Goal: Check status: Check status

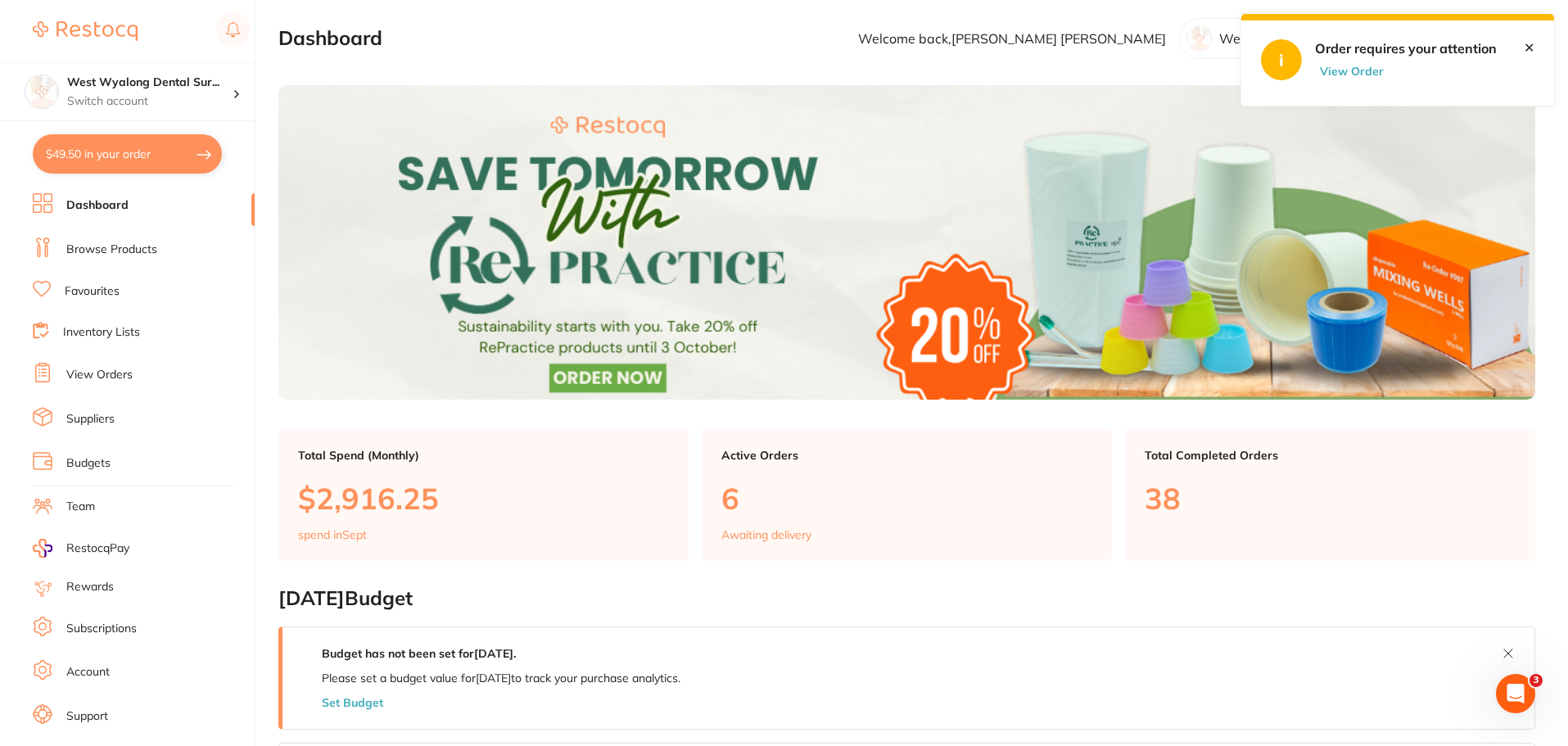
click at [94, 376] on link "View Orders" at bounding box center [100, 375] width 66 height 17
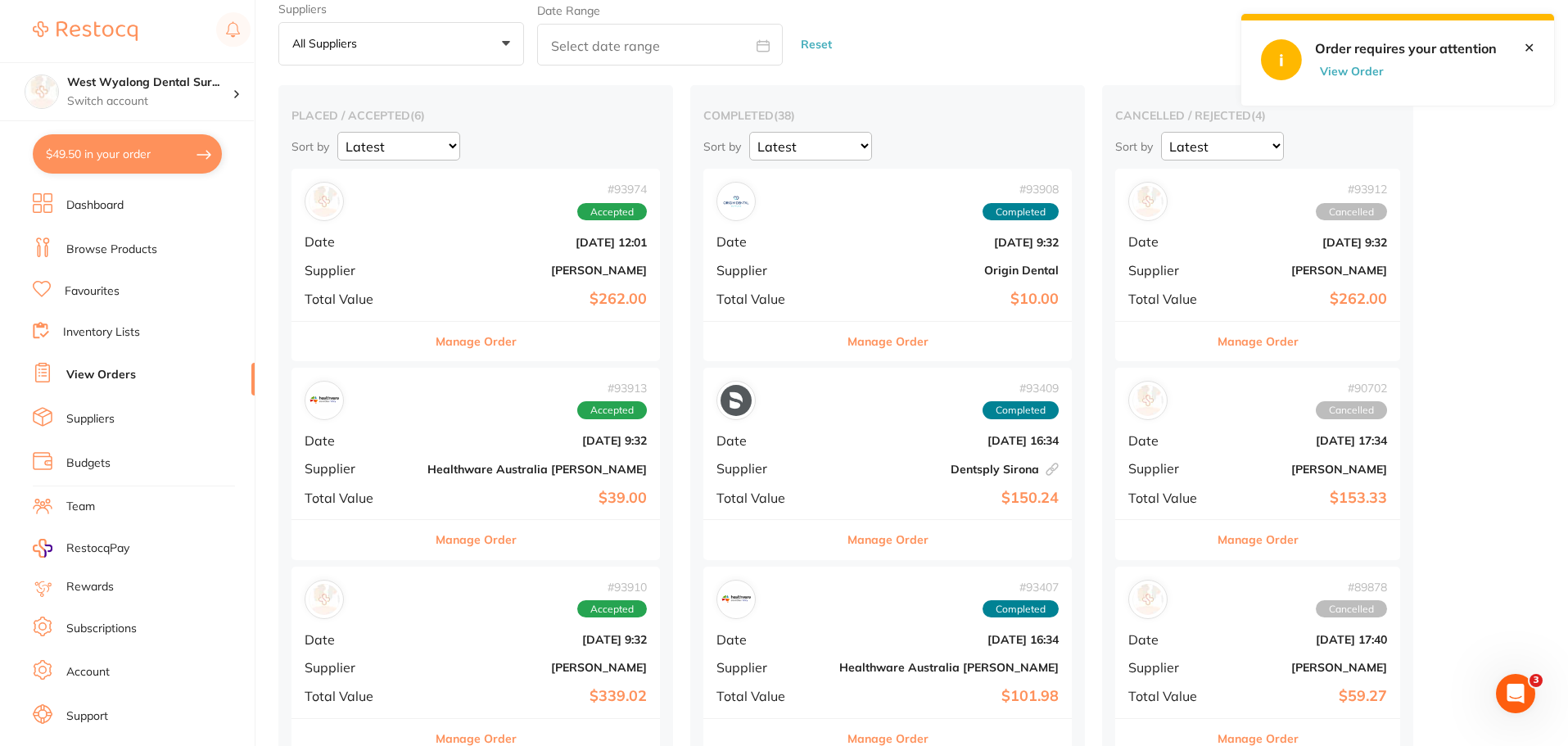
scroll to position [164, 0]
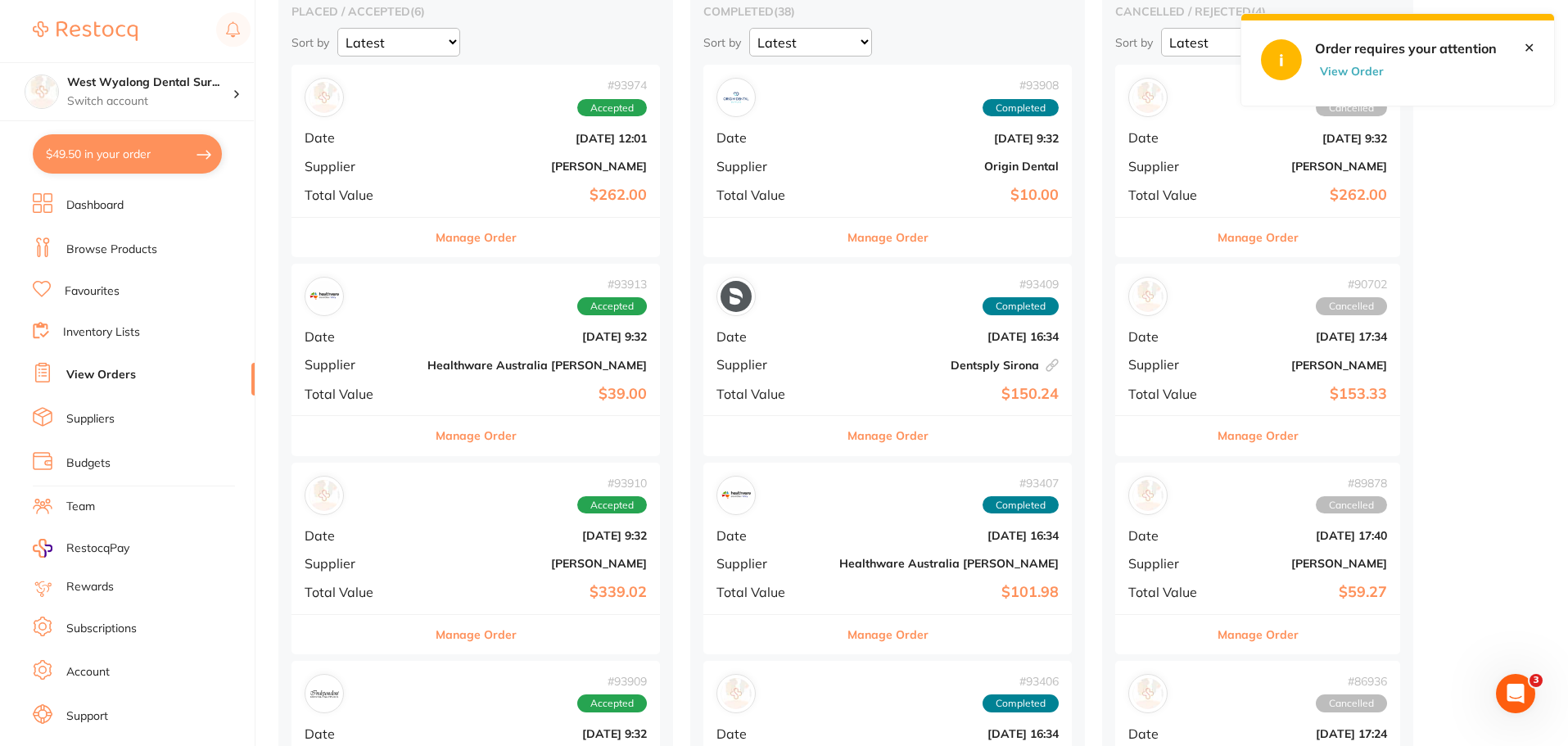
click at [420, 580] on div "# 93910 Accepted Date [DATE] 9:32 Supplier [PERSON_NAME] Total Value $339.02" at bounding box center [476, 538] width 368 height 152
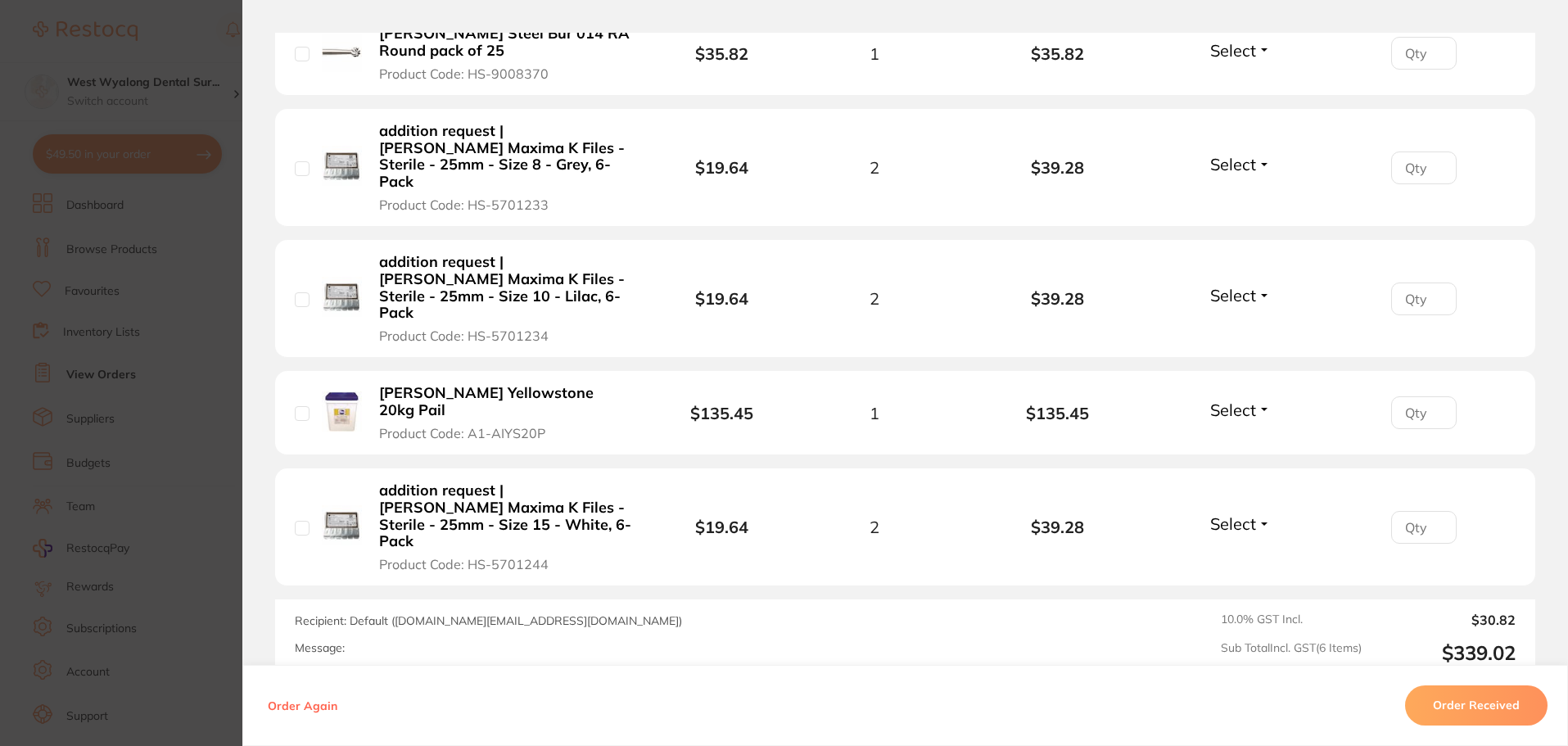
scroll to position [788, 0]
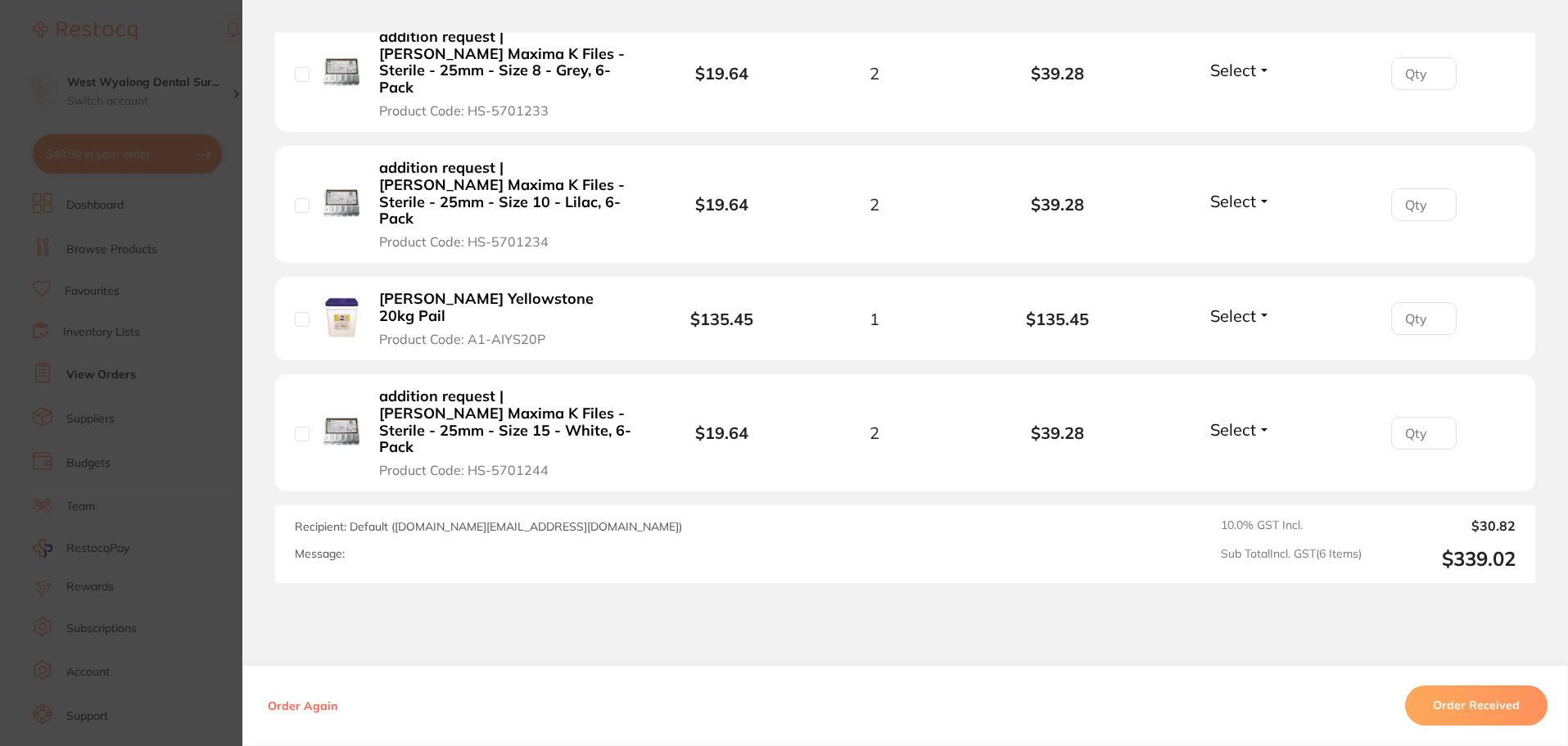
click at [304, 312] on input "checkbox" at bounding box center [303, 319] width 15 height 15
checkbox input "true"
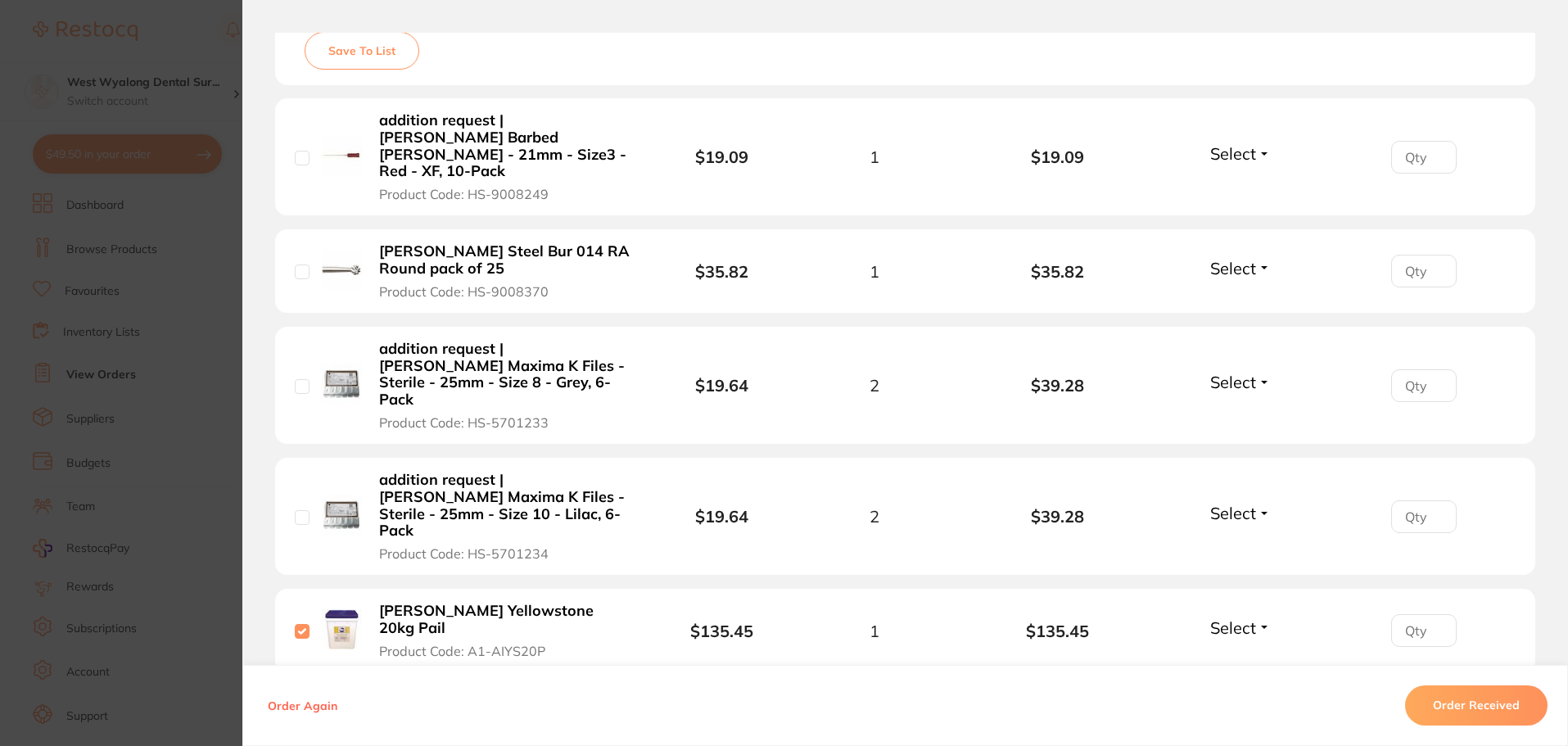
scroll to position [461, 0]
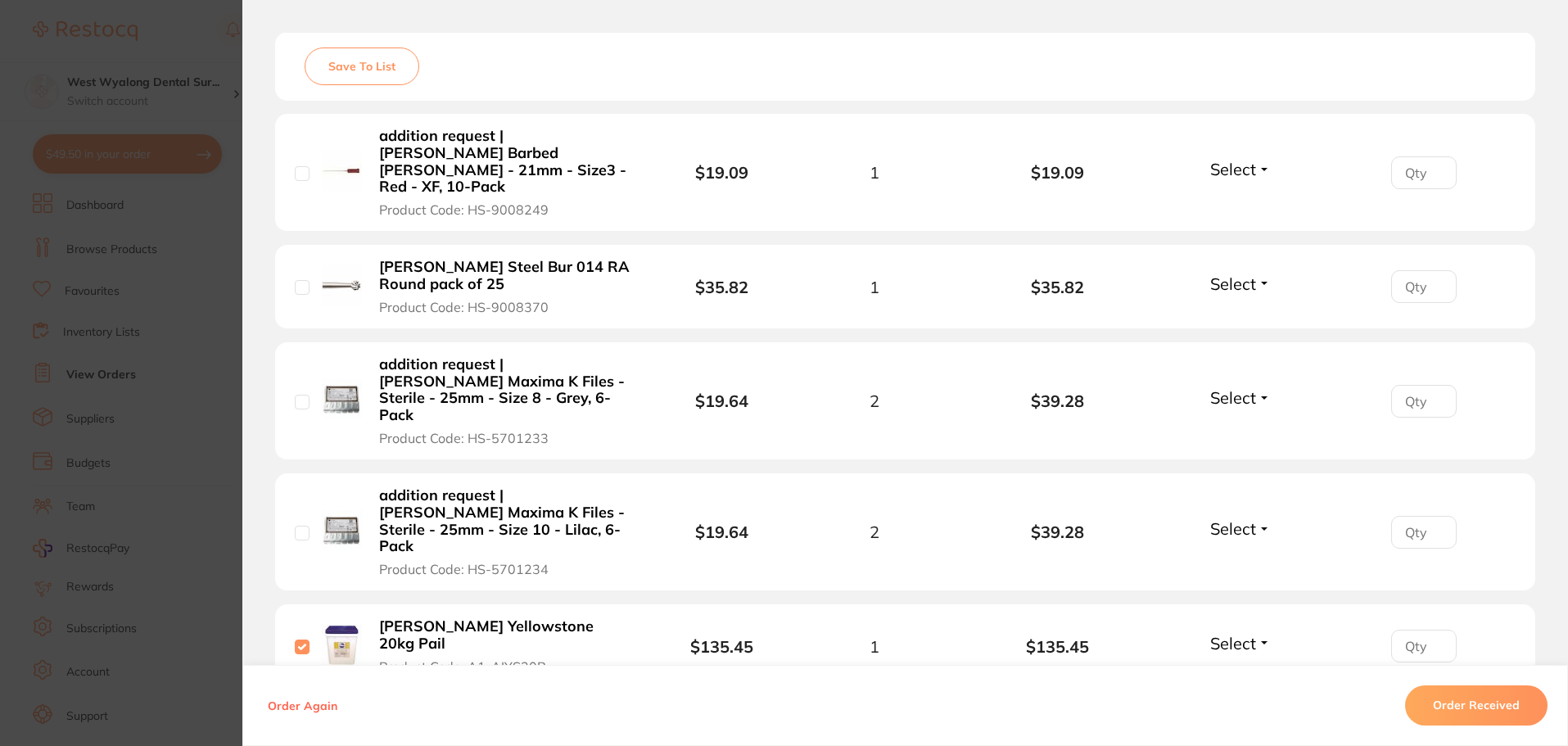
click at [305, 167] on div "addition request | [PERSON_NAME] Barbed [PERSON_NAME] - 21mm - Size3 - Red - XF…" at bounding box center [478, 172] width 366 height 91
click at [295, 280] on input "checkbox" at bounding box center [303, 288] width 15 height 15
checkbox input "true"
click at [298, 395] on input "checkbox" at bounding box center [303, 402] width 15 height 15
checkbox input "true"
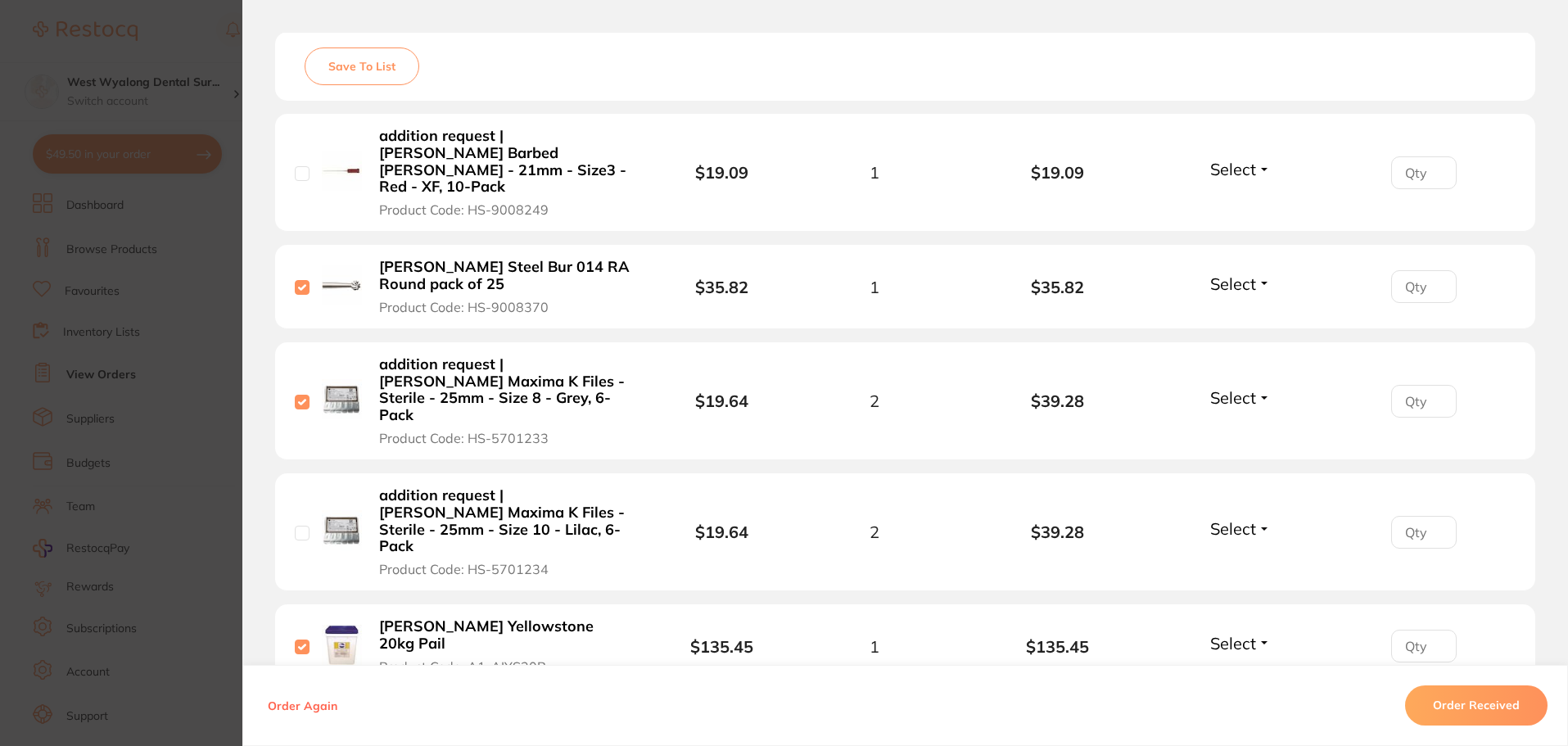
click at [295, 526] on input "checkbox" at bounding box center [303, 533] width 15 height 15
checkbox input "true"
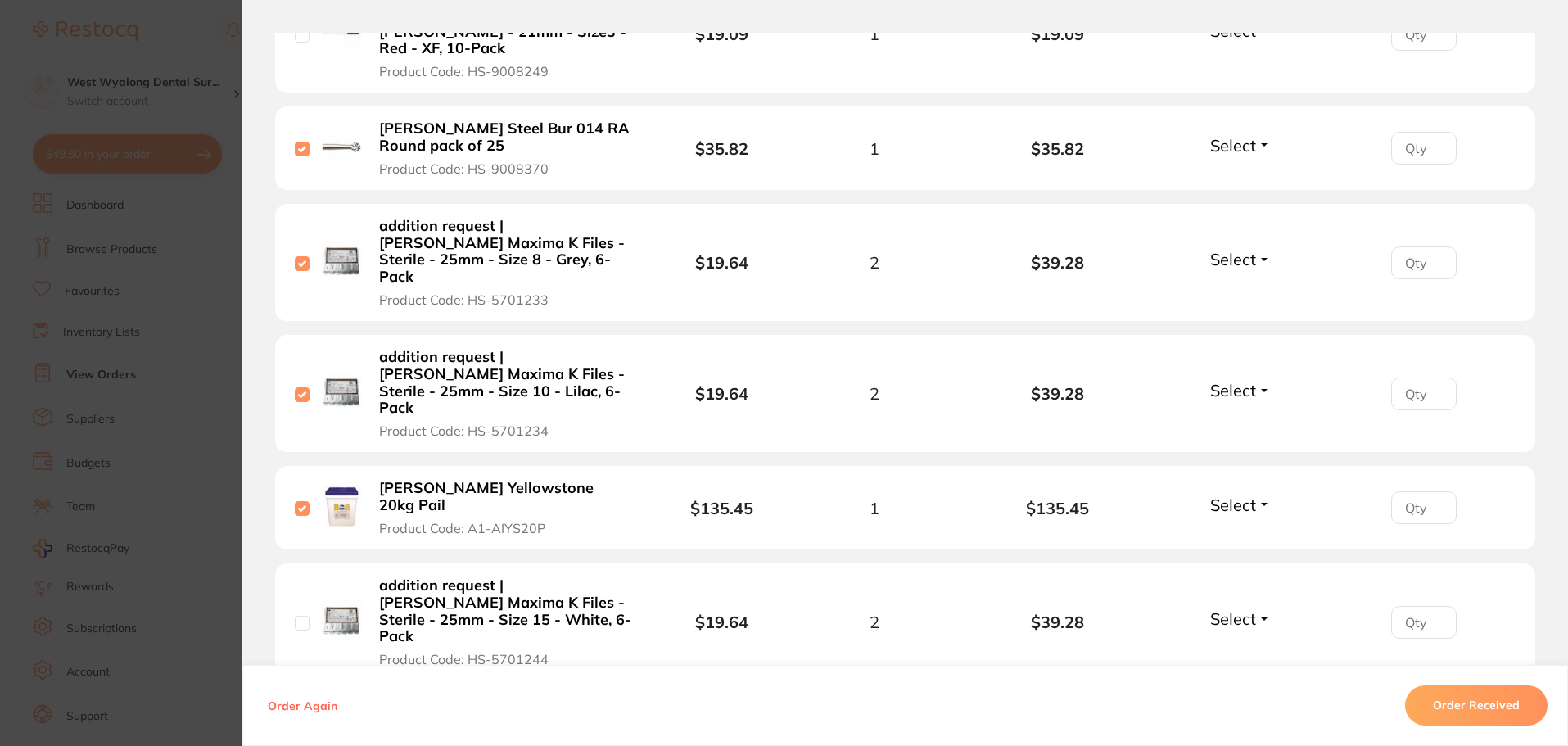
scroll to position [625, 0]
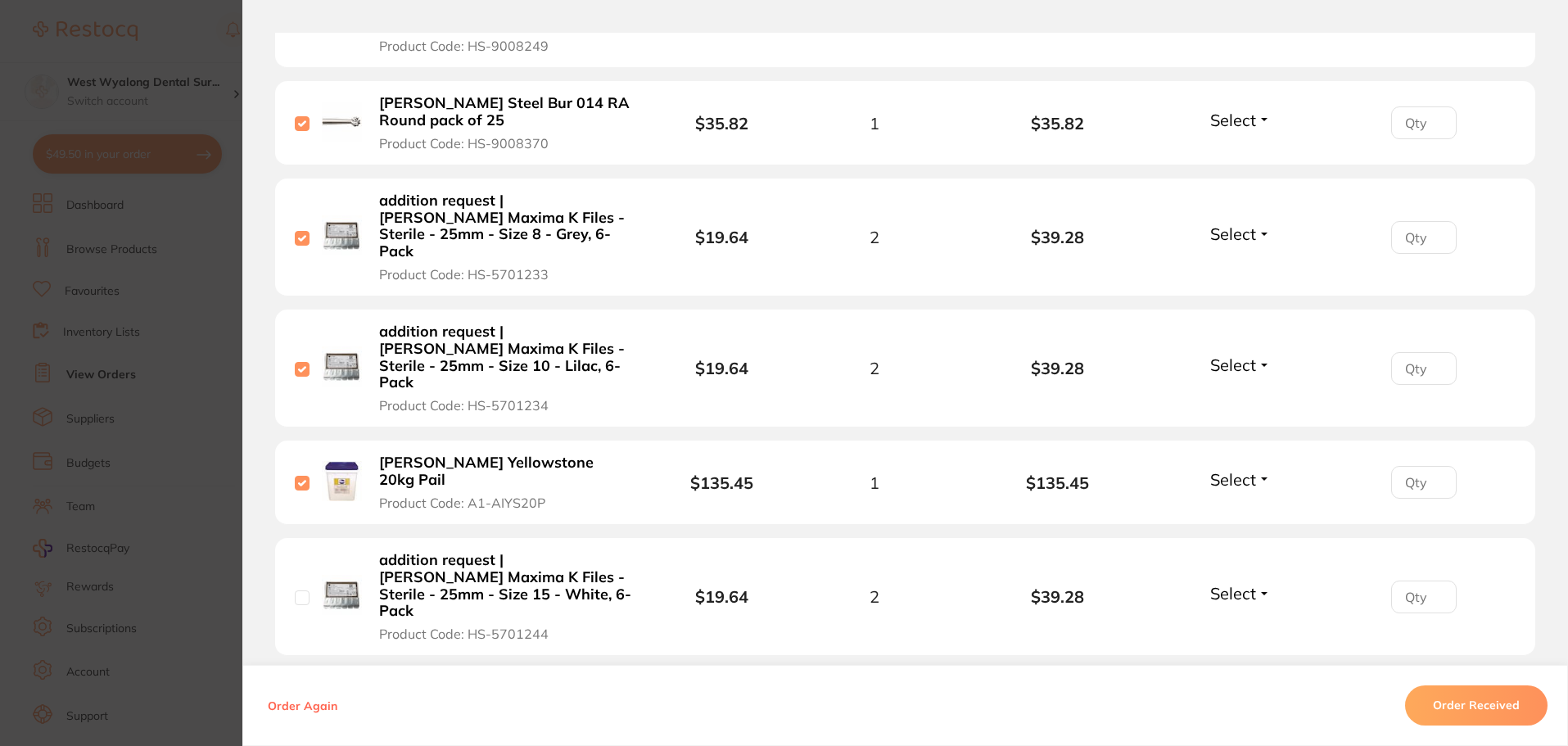
click at [295, 590] on input "checkbox" at bounding box center [303, 598] width 15 height 15
checkbox input "true"
click at [1481, 706] on button "Order Received" at bounding box center [1477, 705] width 143 height 39
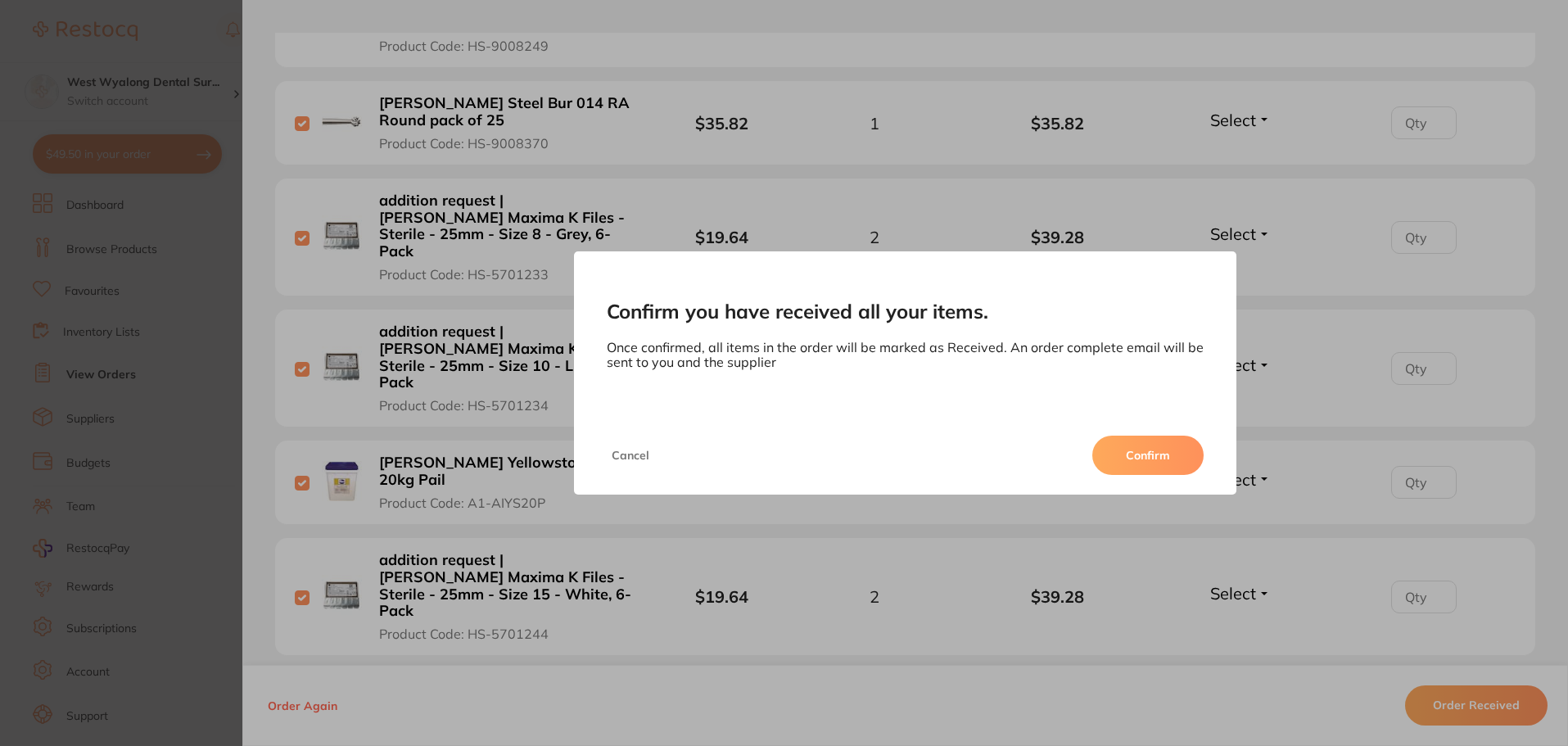
click at [1130, 460] on button "Confirm" at bounding box center [1148, 454] width 111 height 39
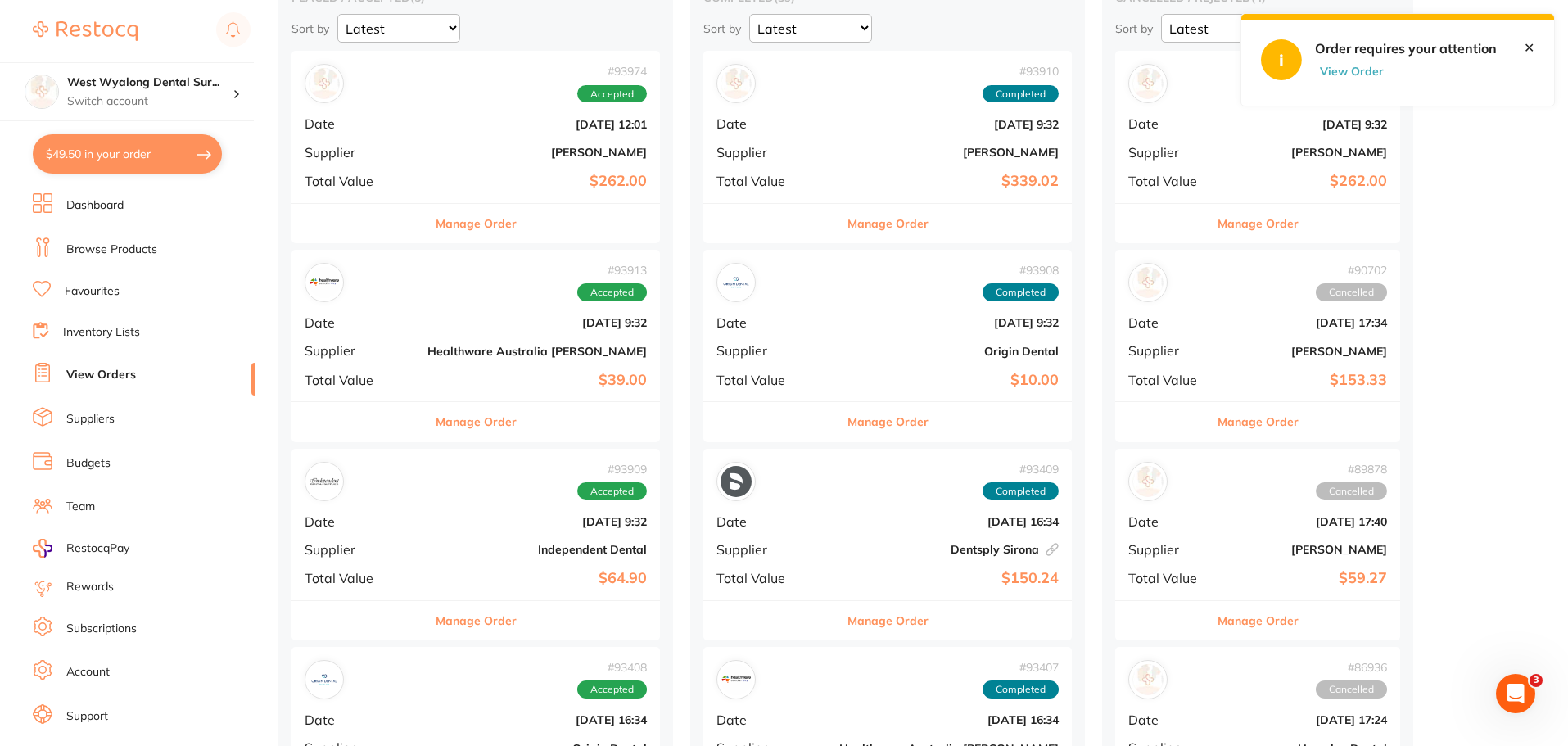
scroll to position [164, 0]
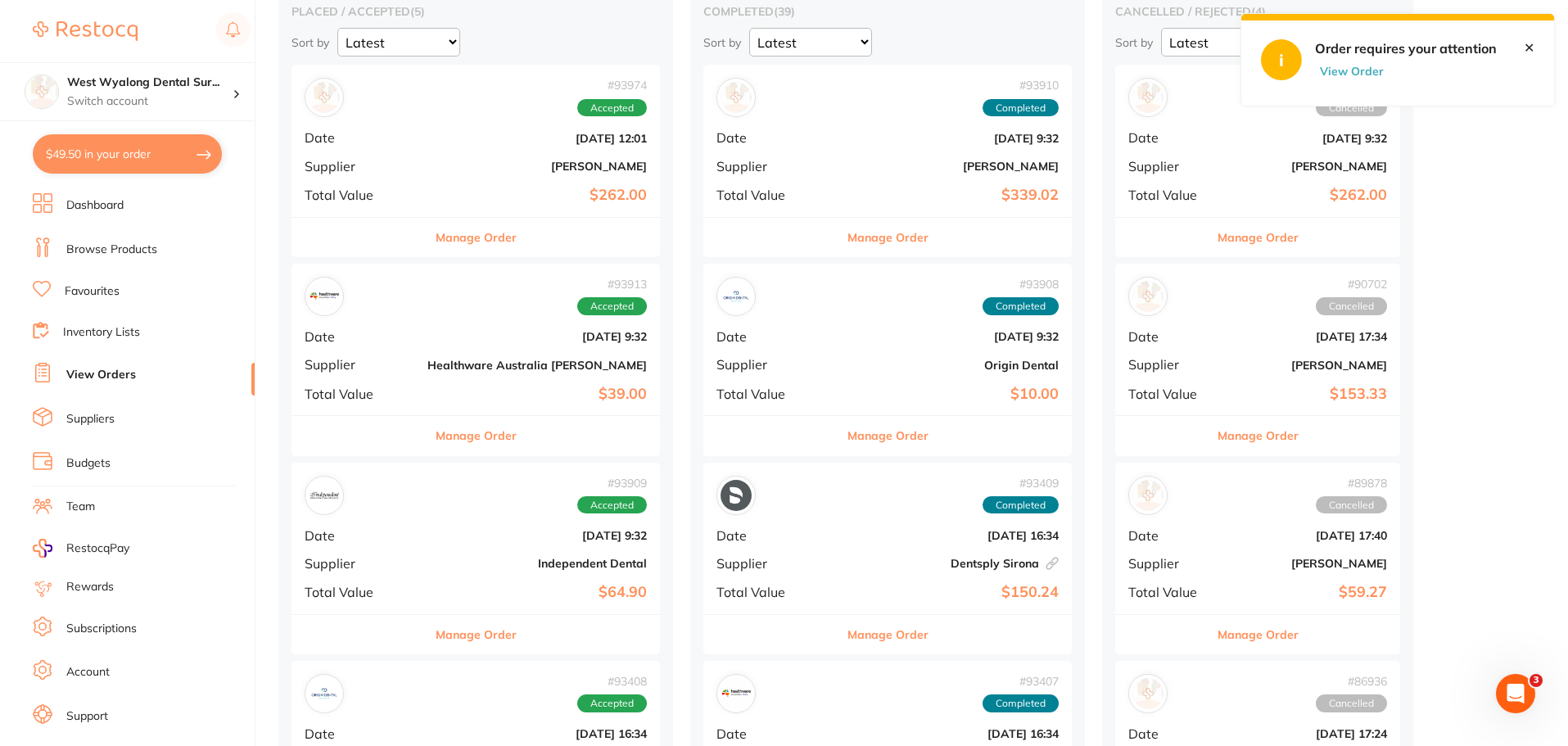
click at [440, 152] on div "# 93974 Accepted Date [DATE] 12:01 Supplier [PERSON_NAME] Total Value $262.00" at bounding box center [476, 140] width 368 height 152
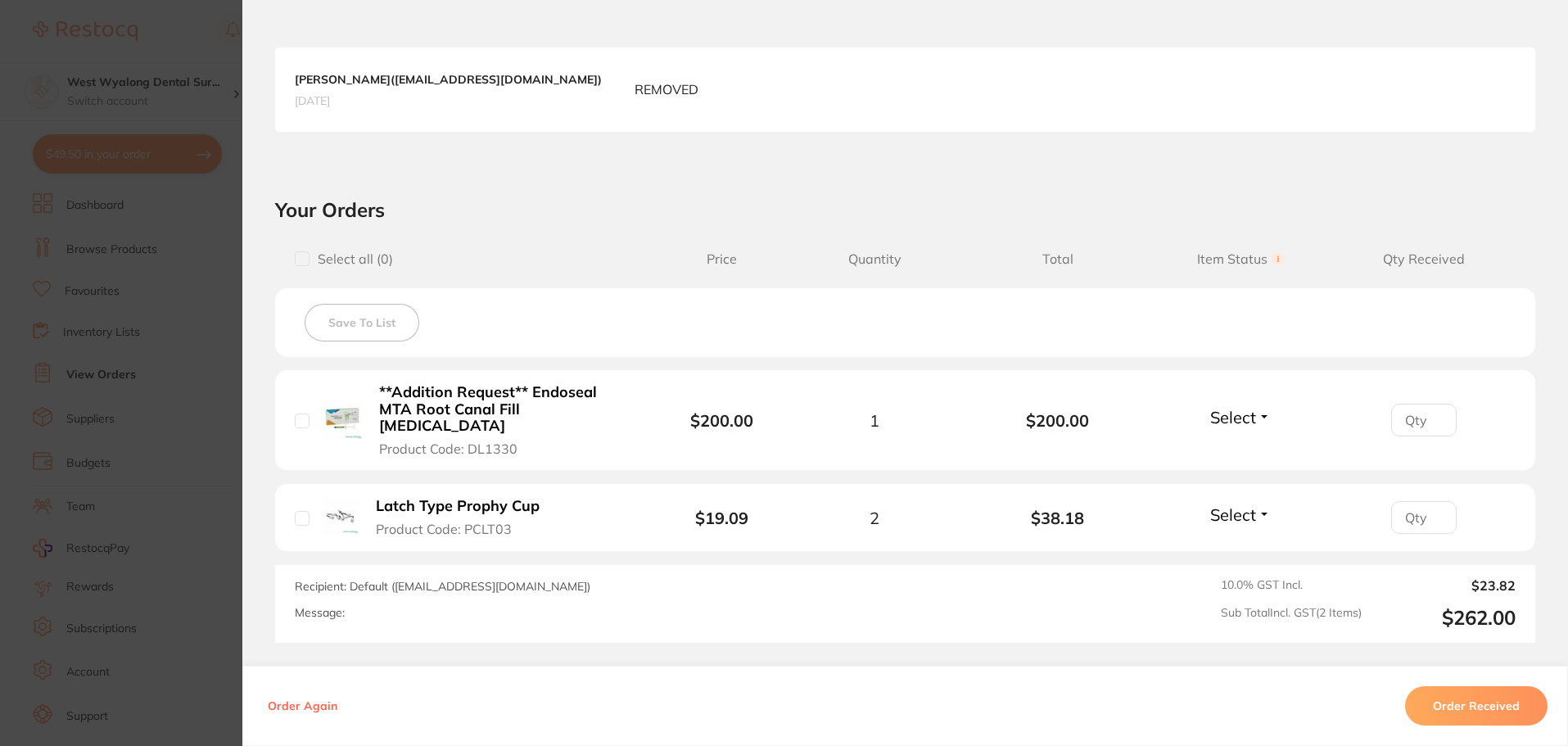
click at [295, 429] on div "**Addition Request** Endoseal MTA Root Canal Fill [MEDICAL_DATA] Product Code: …" at bounding box center [478, 419] width 366 height 74
click at [295, 417] on input "checkbox" at bounding box center [303, 421] width 15 height 15
checkbox input "true"
click at [302, 520] on input "checkbox" at bounding box center [303, 518] width 15 height 15
checkbox input "true"
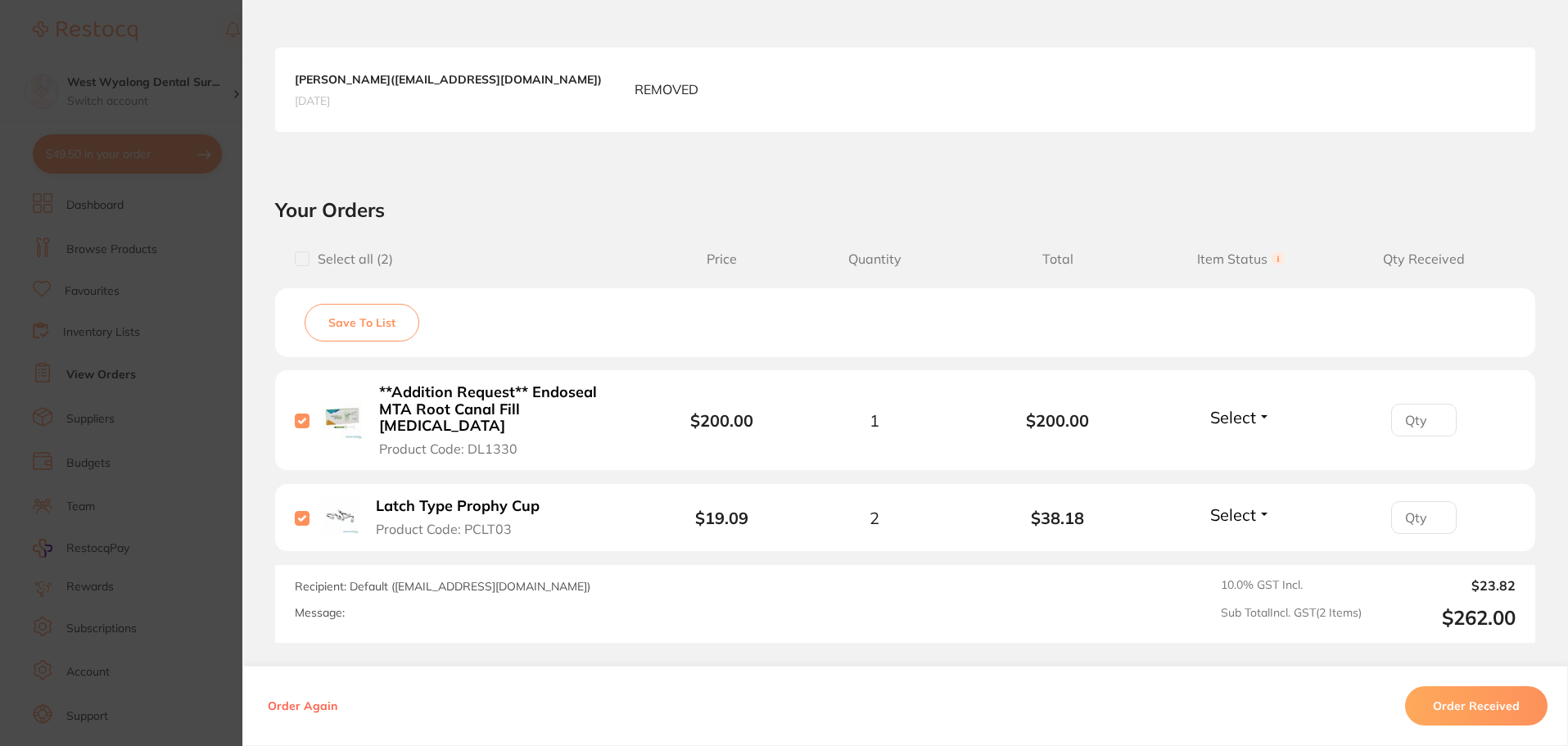
click at [1473, 708] on button "Order Received" at bounding box center [1477, 705] width 143 height 39
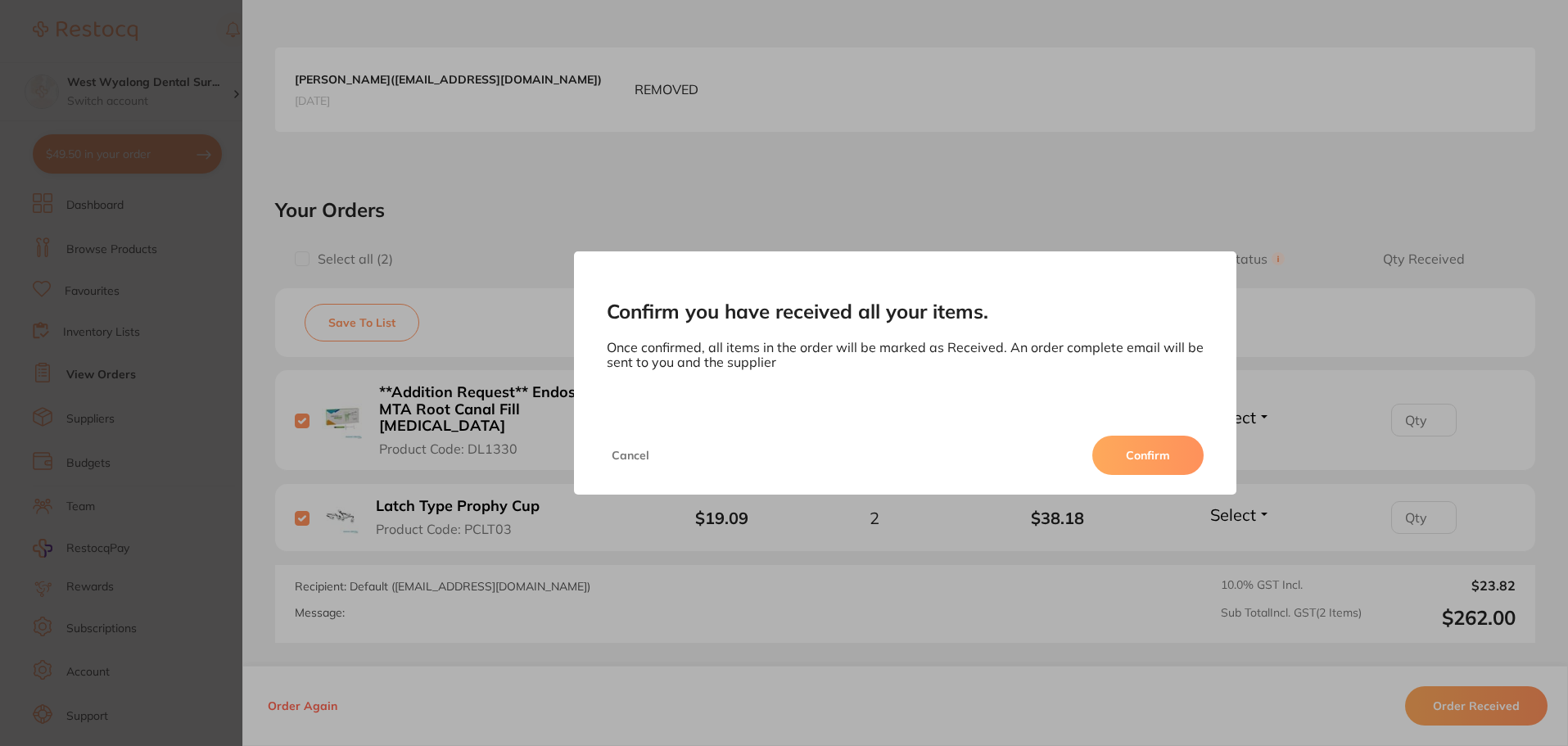
click at [1140, 455] on button "Confirm" at bounding box center [1148, 454] width 111 height 39
